Goal: Transaction & Acquisition: Purchase product/service

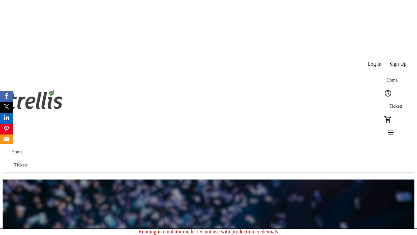
click at [398, 61] on span "Sign Up" at bounding box center [397, 64] width 17 height 6
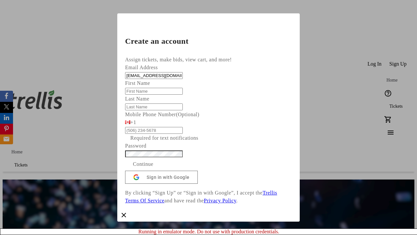
type input "[EMAIL_ADDRESS][DOMAIN_NAME]"
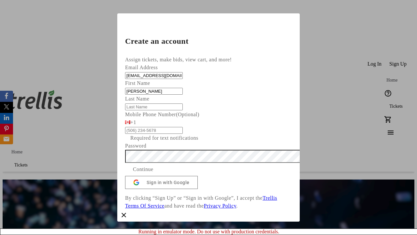
type input "[PERSON_NAME]"
click at [153, 173] on span "Continue" at bounding box center [143, 169] width 21 height 8
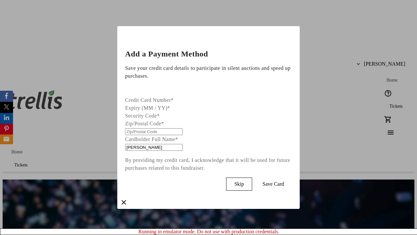
click at [244, 182] on span "Skip" at bounding box center [238, 184] width 9 height 6
click at [389, 104] on span "Tickets" at bounding box center [395, 106] width 13 height 5
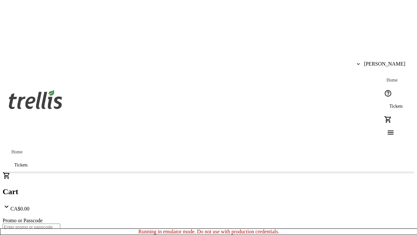
type input "1"
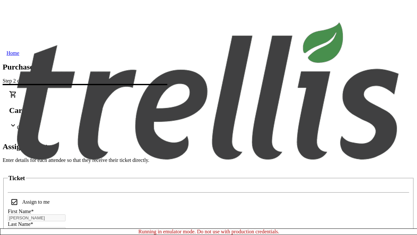
scroll to position [39, 0]
